Goal: Transaction & Acquisition: Book appointment/travel/reservation

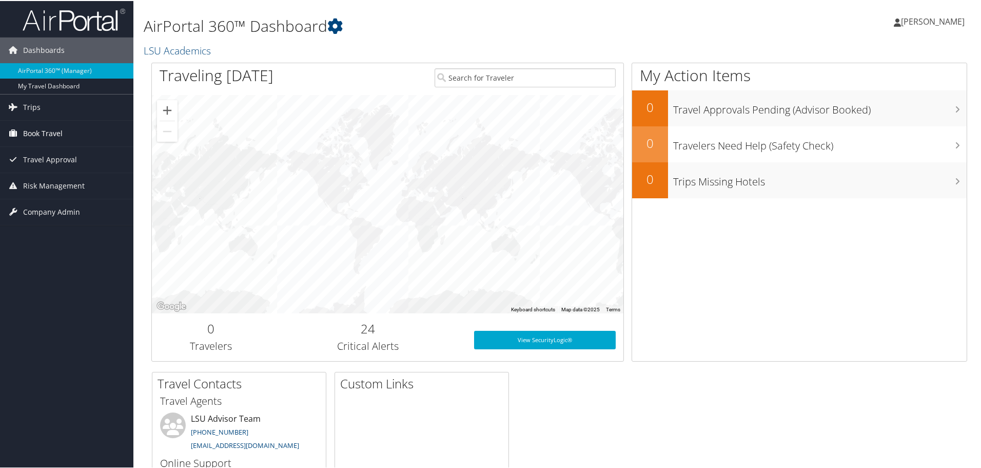
click at [45, 131] on span "Book Travel" at bounding box center [43, 133] width 40 height 26
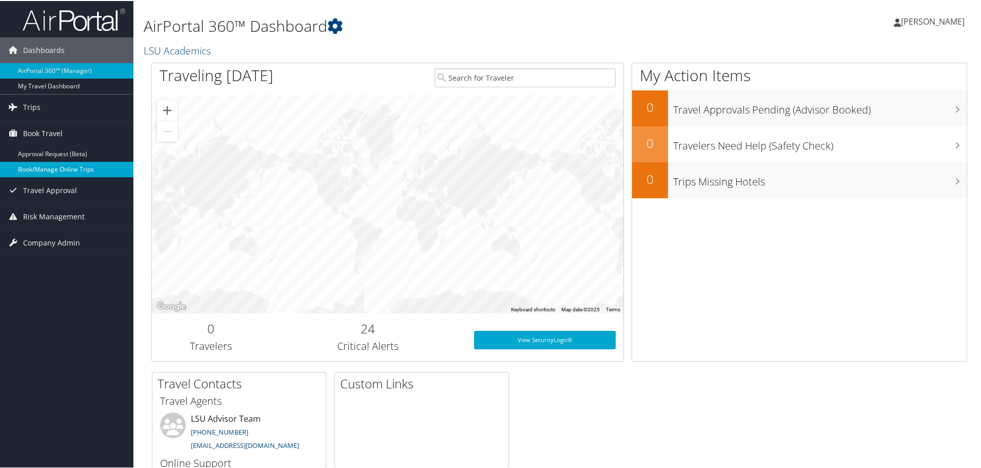
click at [48, 169] on link "Book/Manage Online Trips" at bounding box center [66, 168] width 133 height 15
